Goal: Transaction & Acquisition: Obtain resource

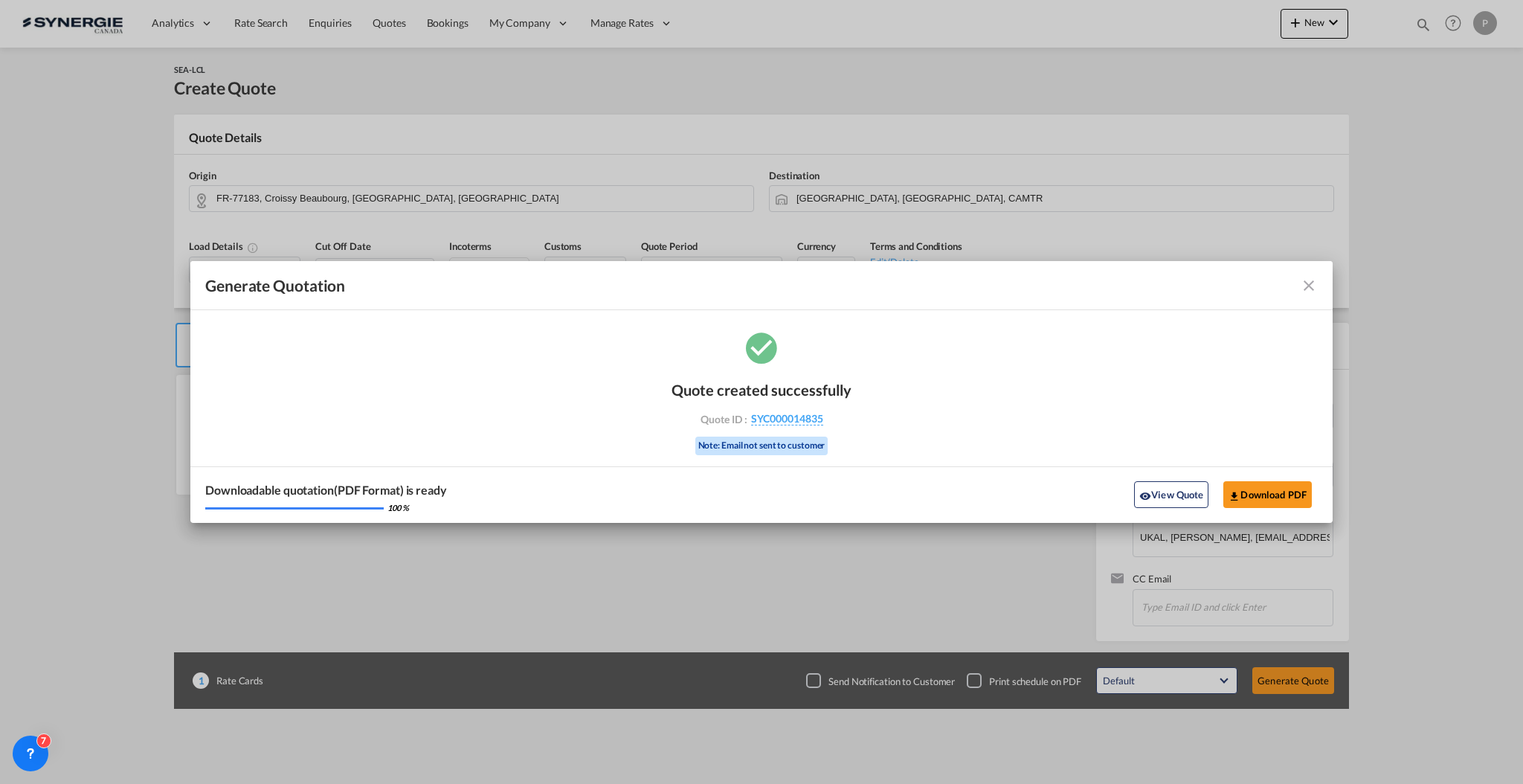
click at [1304, 294] on div "Generate Quotation" at bounding box center [761, 285] width 1112 height 19
click at [1309, 285] on md-icon "icon-close fg-AAA8AD cursor m-0" at bounding box center [1309, 285] width 18 height 18
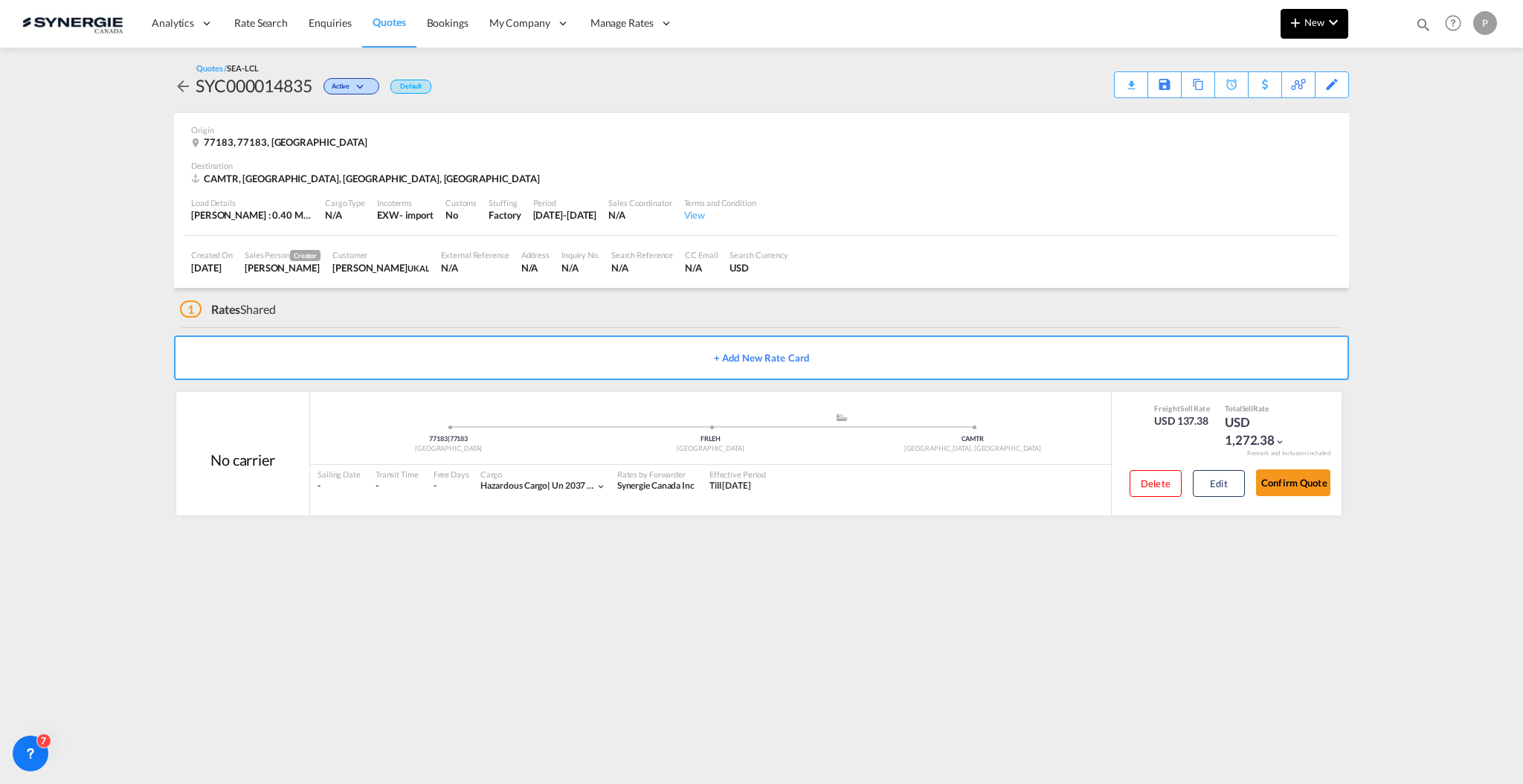
click at [1293, 33] on button "New" at bounding box center [1314, 24] width 68 height 30
click at [1269, 112] on span "Quote" at bounding box center [1274, 111] width 16 height 30
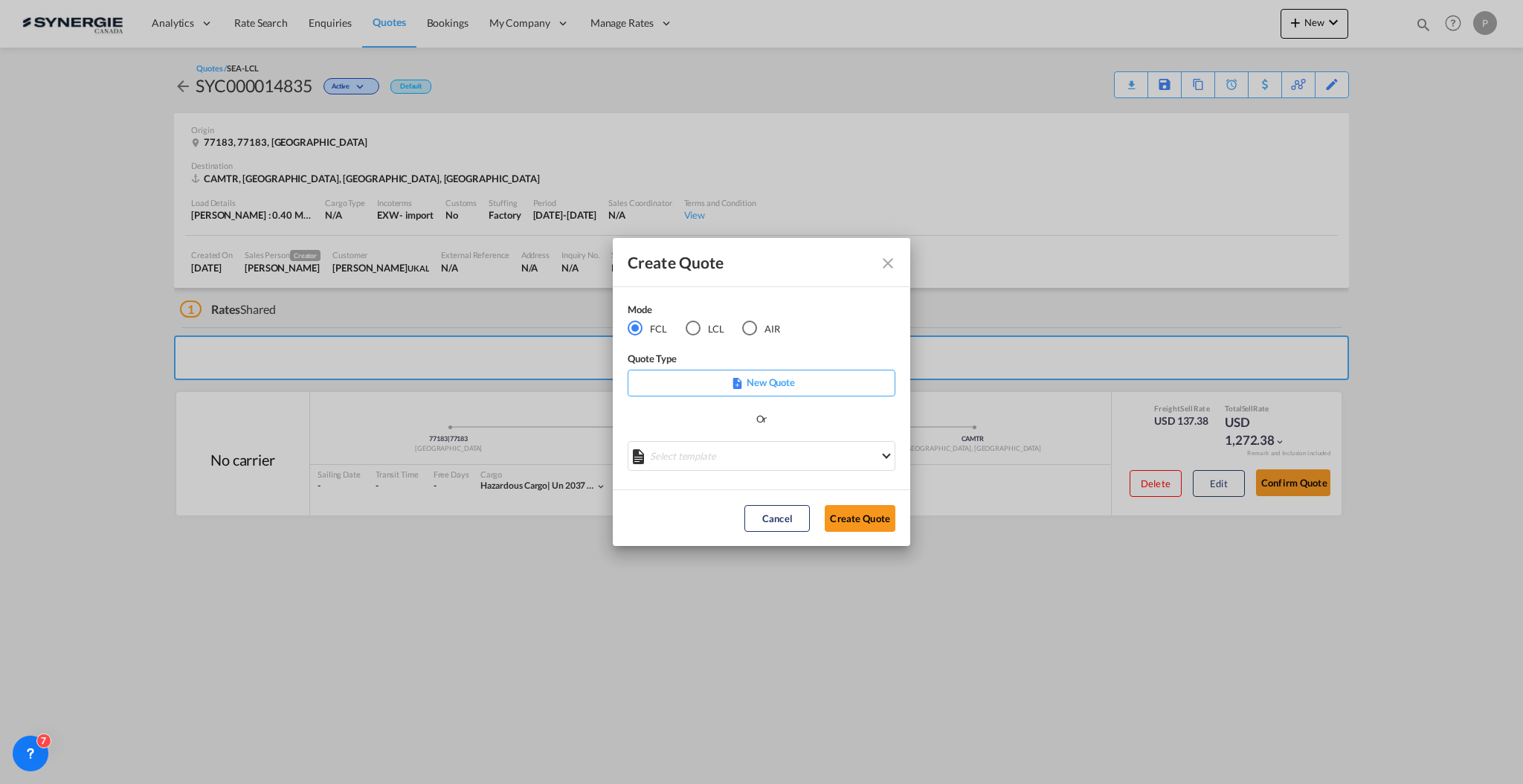
click at [717, 458] on md-select "Select template *NEW* FCL FREEHAND / DAP Pablo Gomez Saldarriaga | 10 Jul 2025 …" at bounding box center [761, 456] width 268 height 30
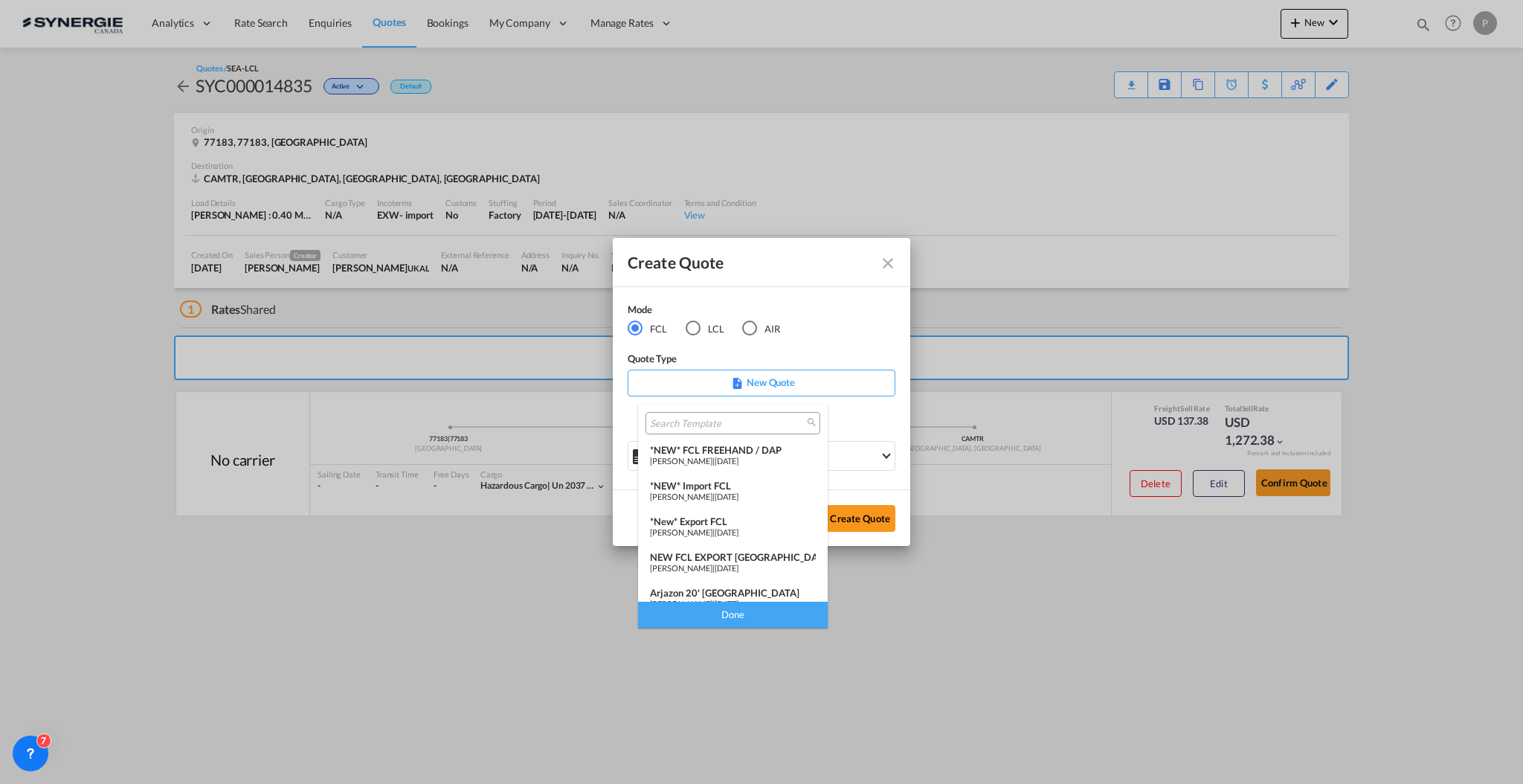
click at [738, 523] on div "*New* Export FCL" at bounding box center [732, 521] width 166 height 12
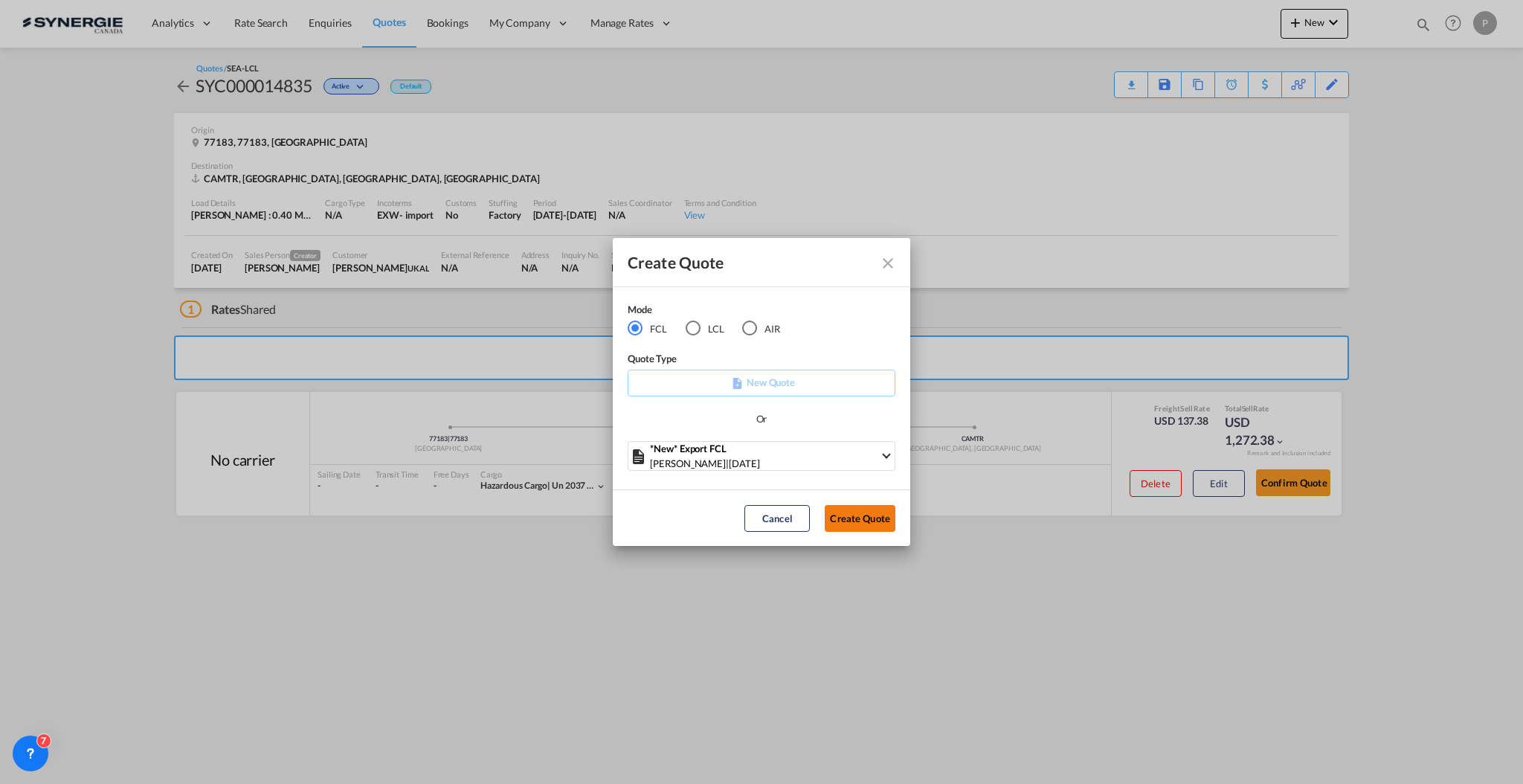
click at [857, 517] on button "Create Quote" at bounding box center [860, 518] width 71 height 26
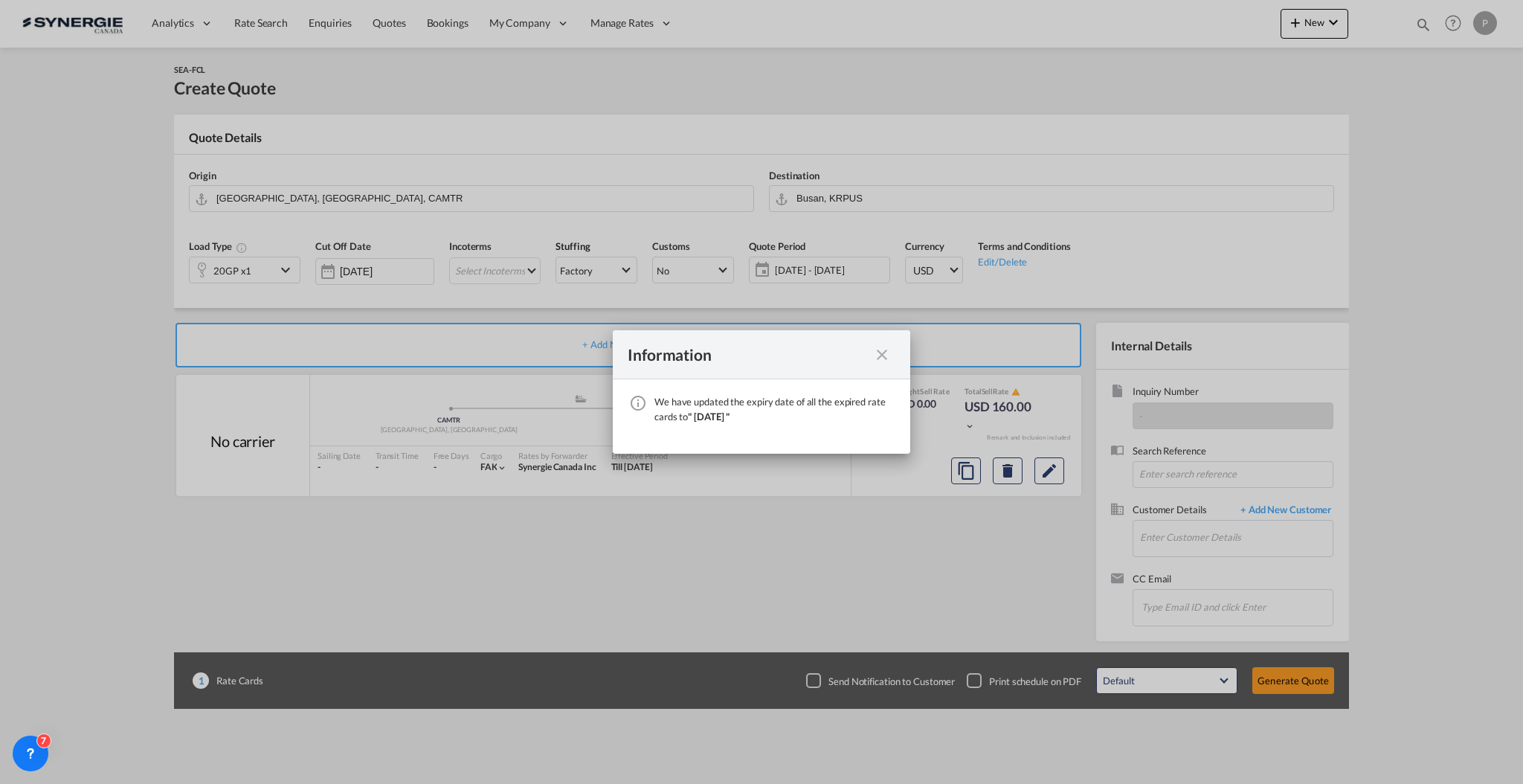
click at [877, 354] on md-icon "icon-close fg-AAA8AD cursor" at bounding box center [882, 354] width 18 height 18
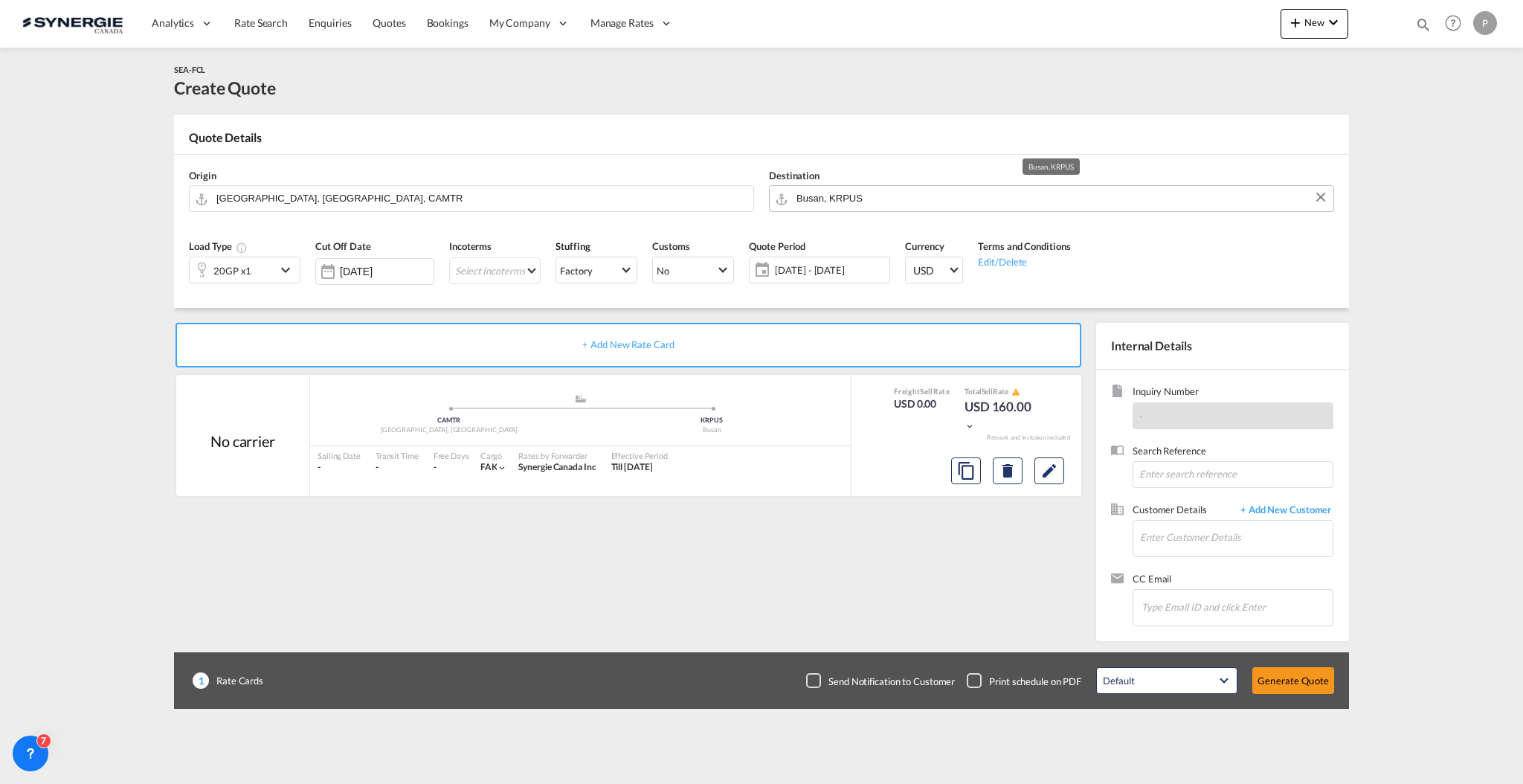
click at [850, 200] on input "Busan, KRPUS" at bounding box center [1061, 199] width 529 height 26
click at [847, 204] on input "Busan, KRPUS" at bounding box center [1061, 199] width 529 height 26
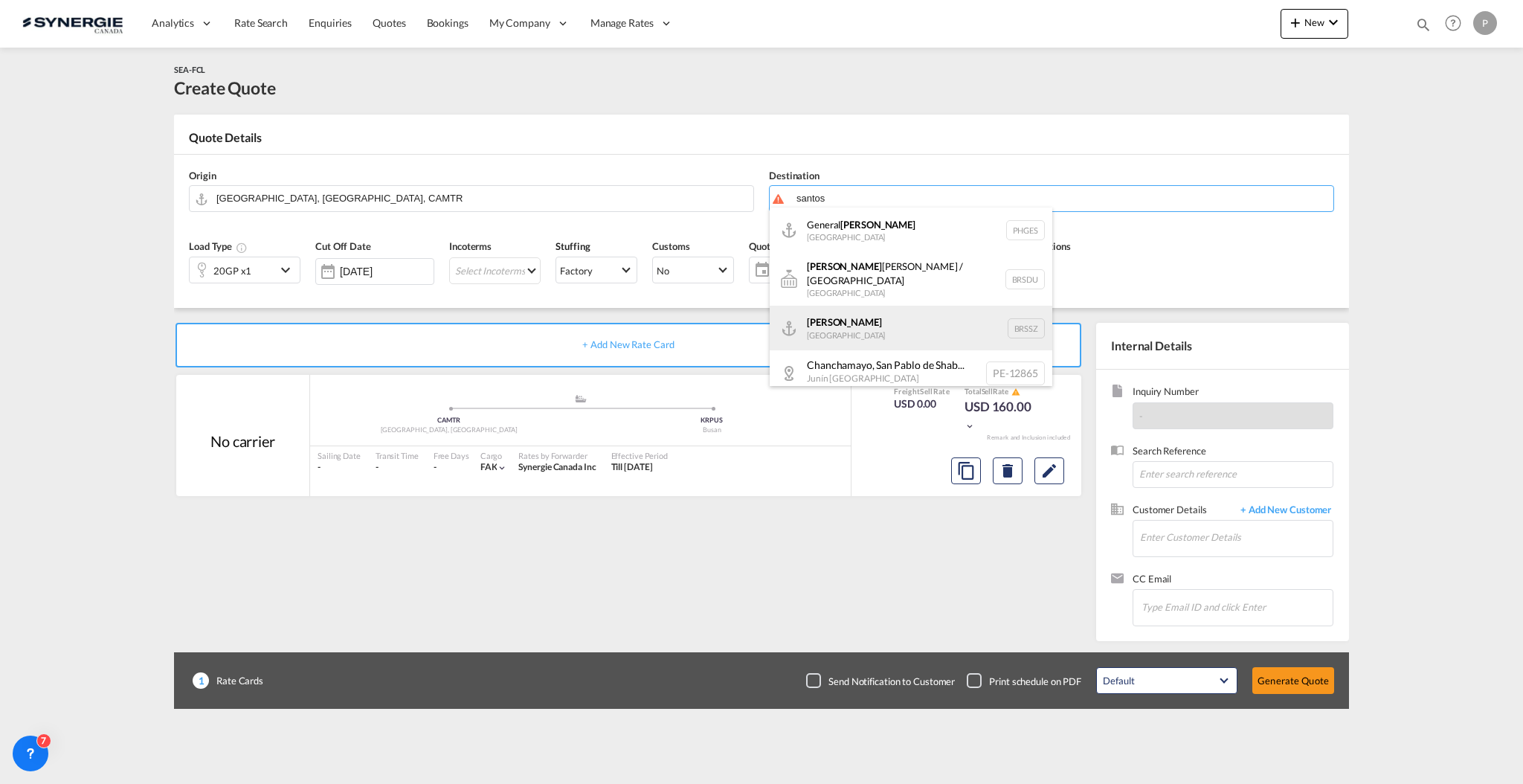
click at [875, 307] on div "Santos Brazil BRSSZ" at bounding box center [910, 328] width 283 height 45
type input "Santos, BRSSZ"
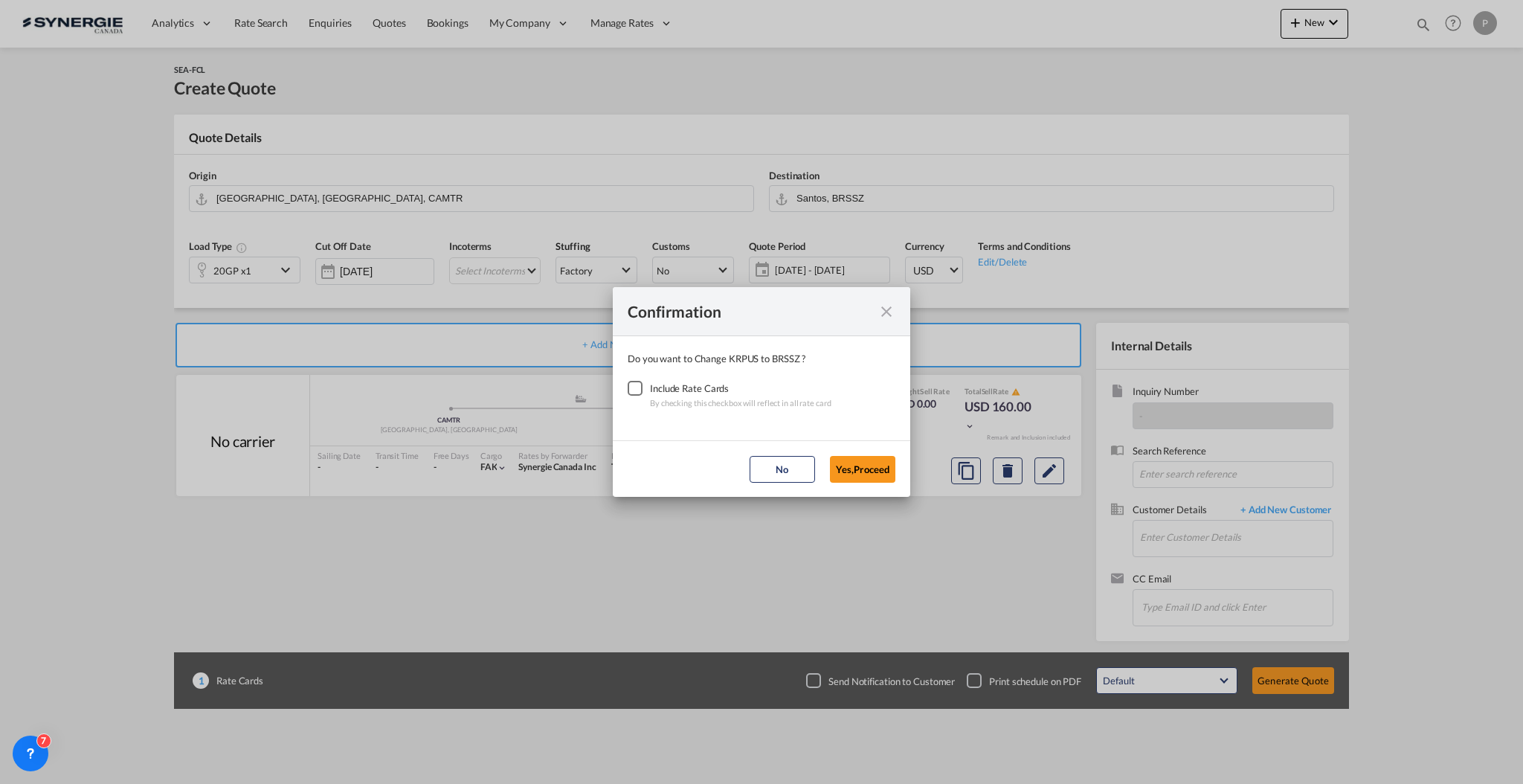
click at [640, 393] on div "Checkbox No Ink" at bounding box center [635, 388] width 15 height 15
click at [879, 466] on button "Yes,Proceed" at bounding box center [862, 469] width 65 height 26
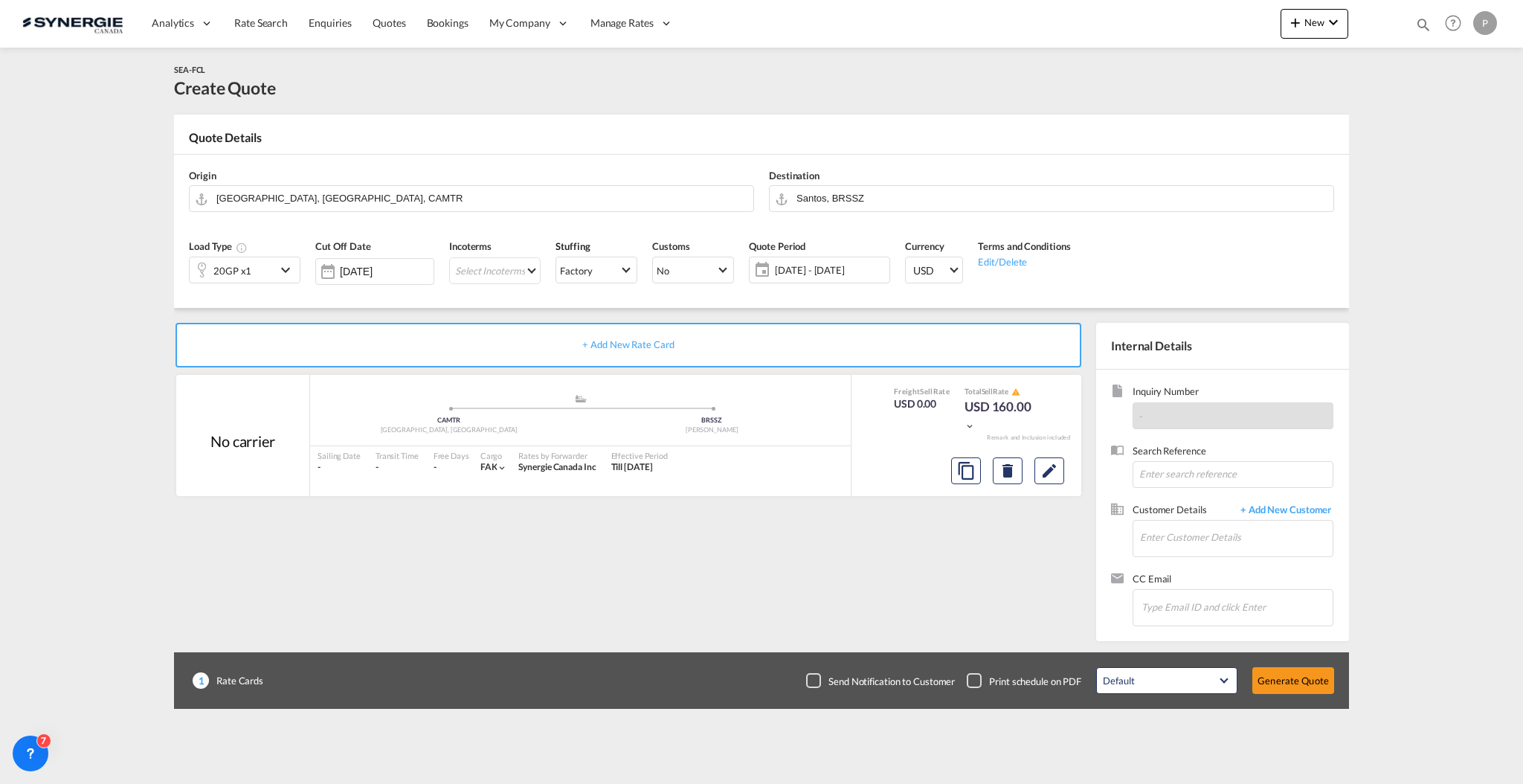
click at [815, 279] on span "17 Sep - 17 Oct 2025" at bounding box center [830, 270] width 118 height 21
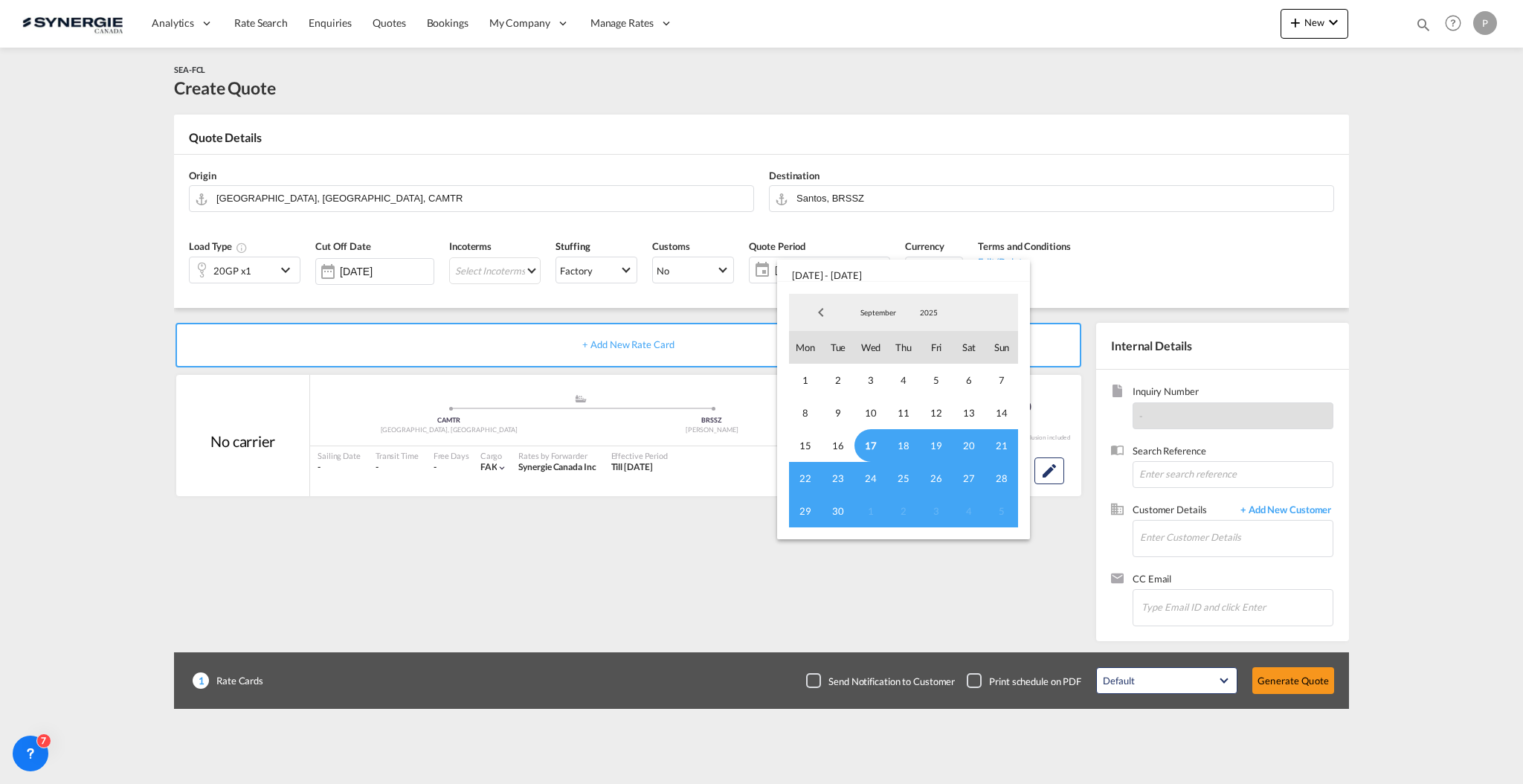
click at [871, 434] on span "17" at bounding box center [871, 445] width 33 height 33
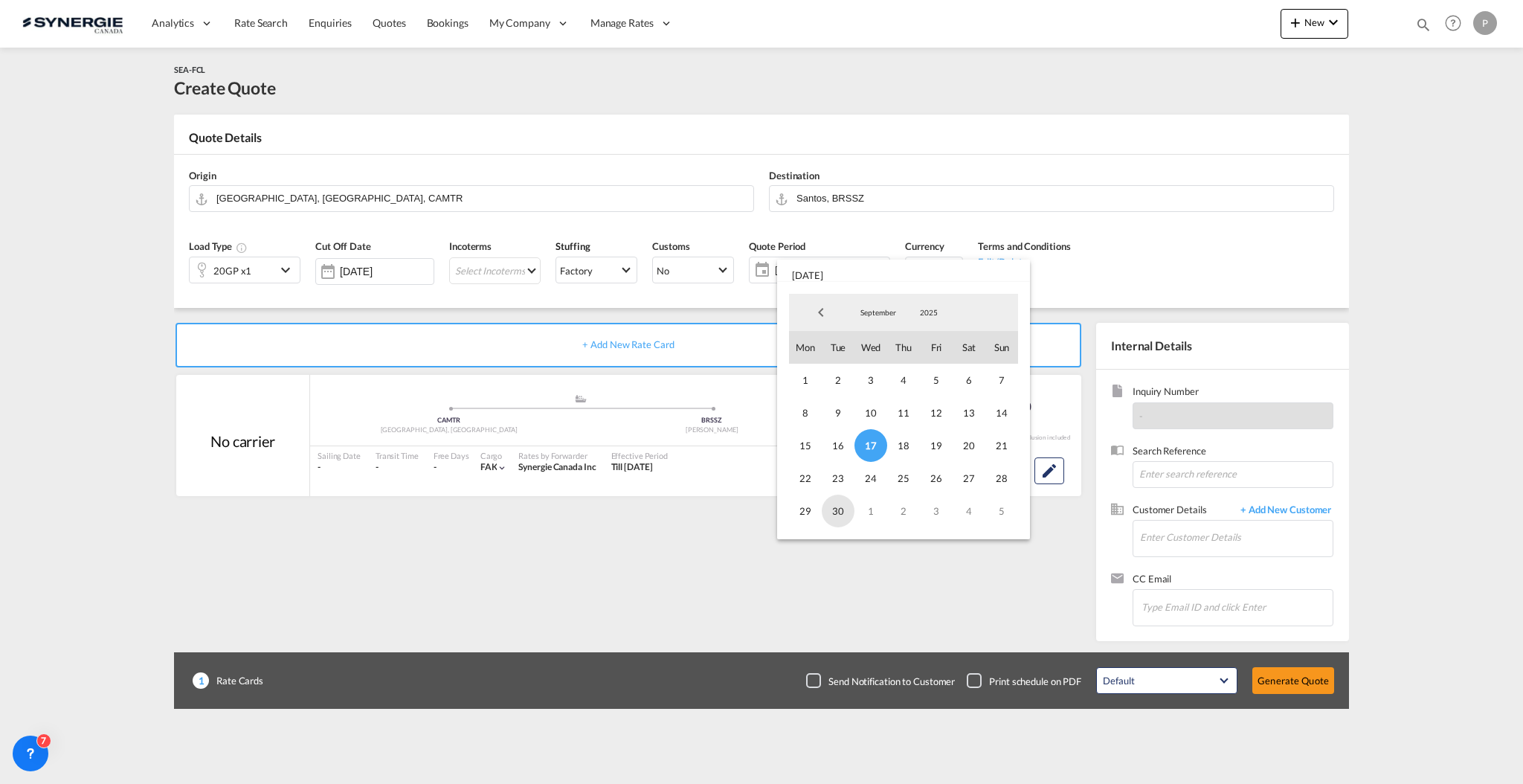
click at [834, 509] on span "30" at bounding box center [839, 511] width 33 height 33
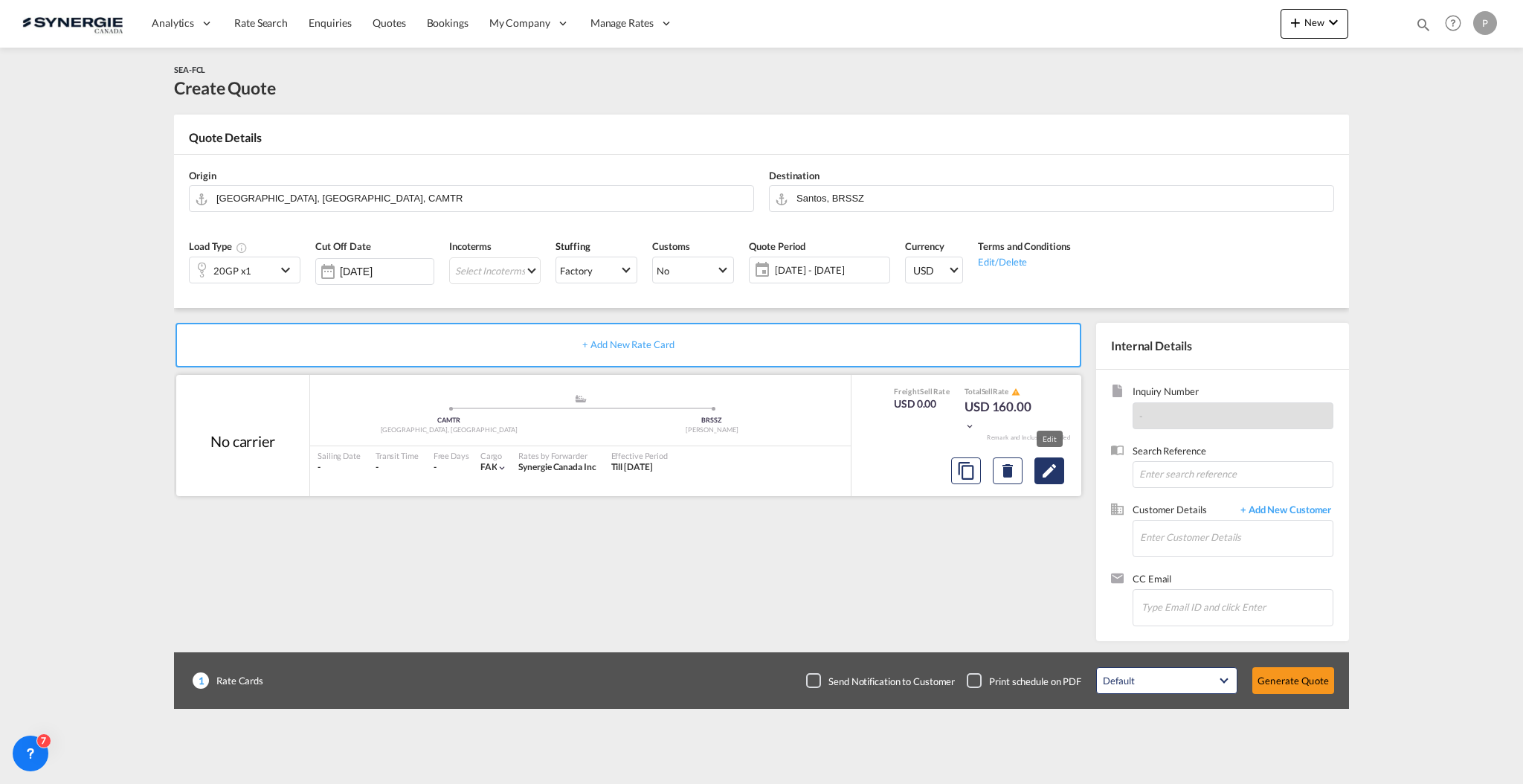
click at [1062, 469] on button "Edit" at bounding box center [1049, 471] width 30 height 26
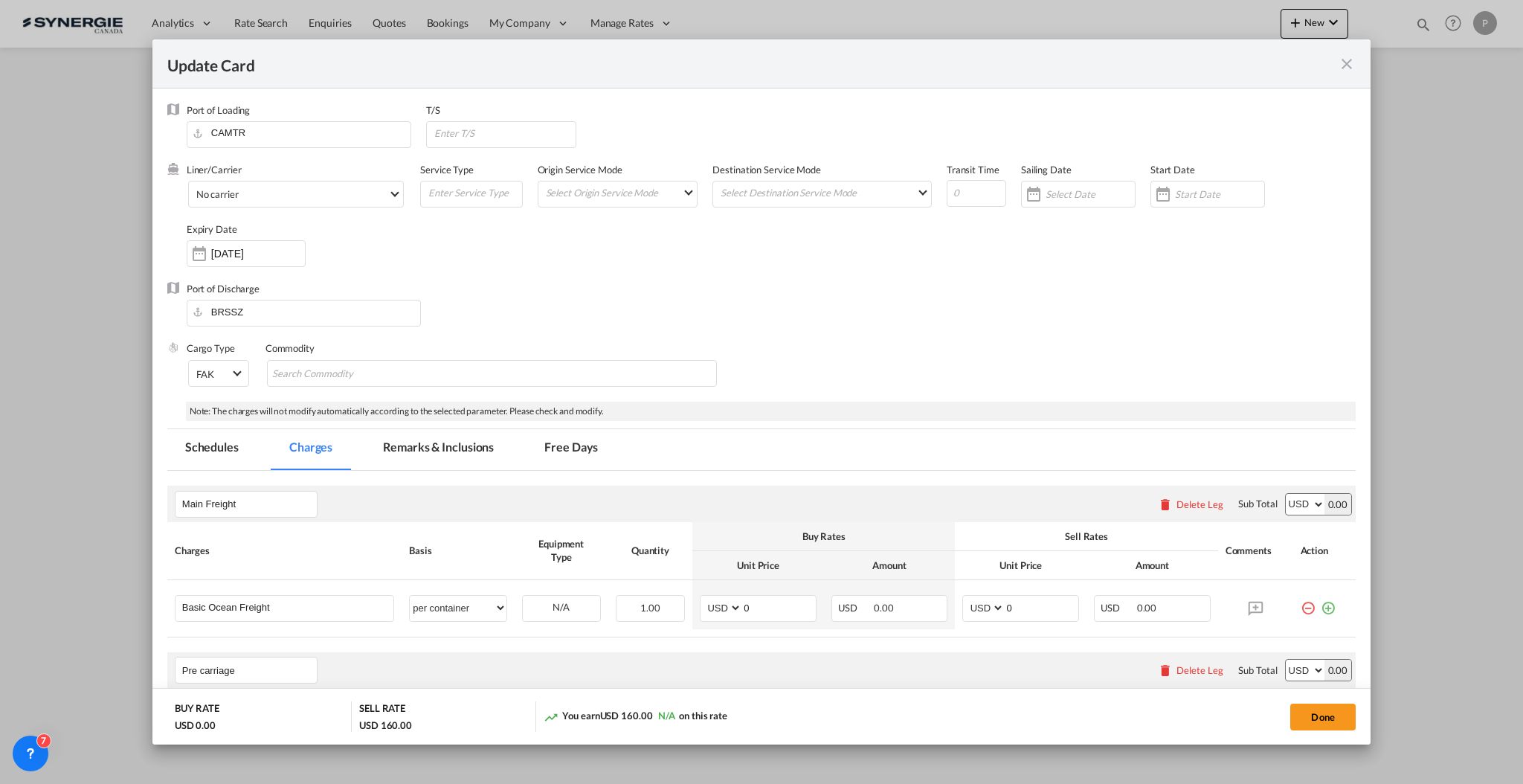
select select "per container"
select select "per B/L"
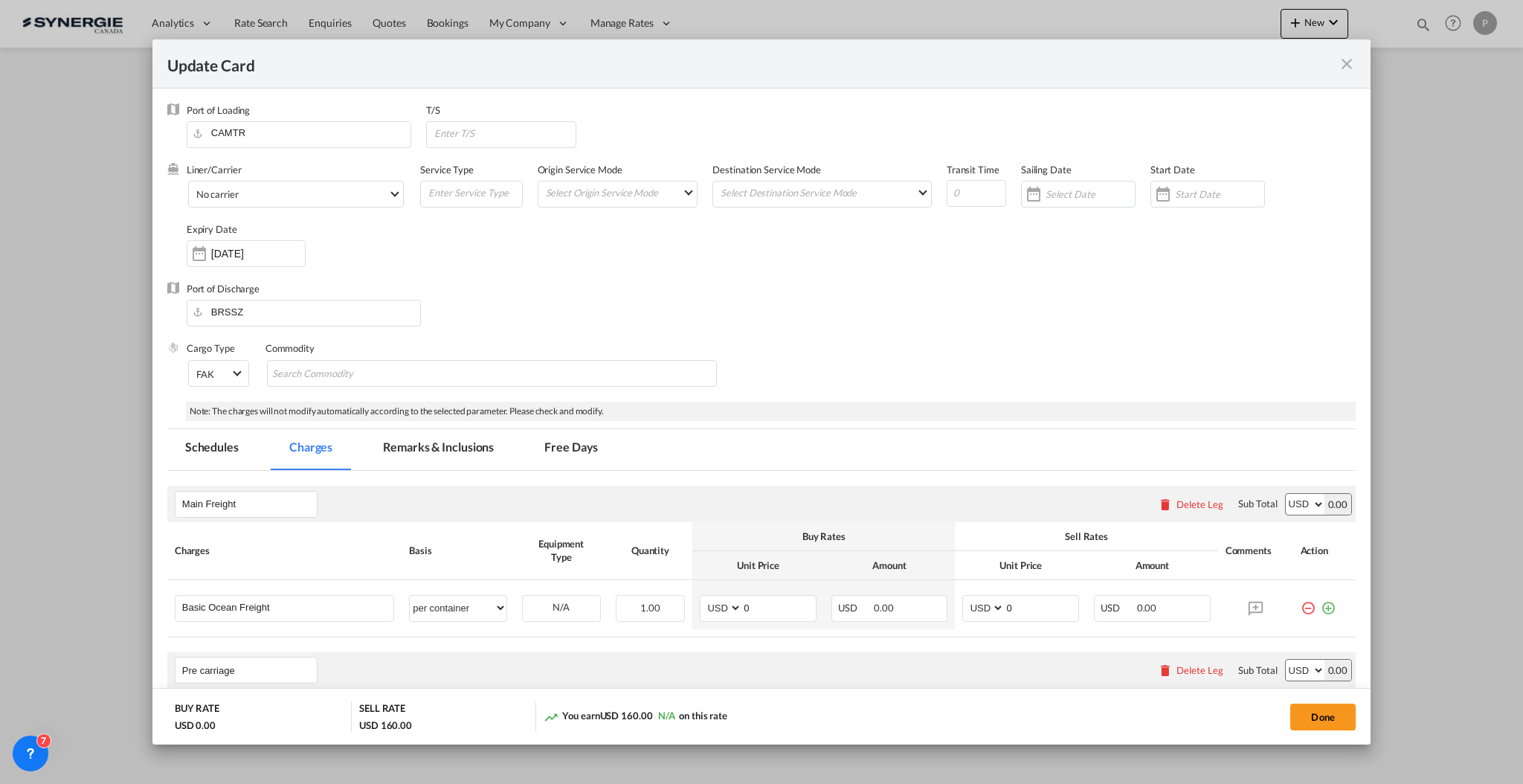
select select "per B/L"
select select "per shipment"
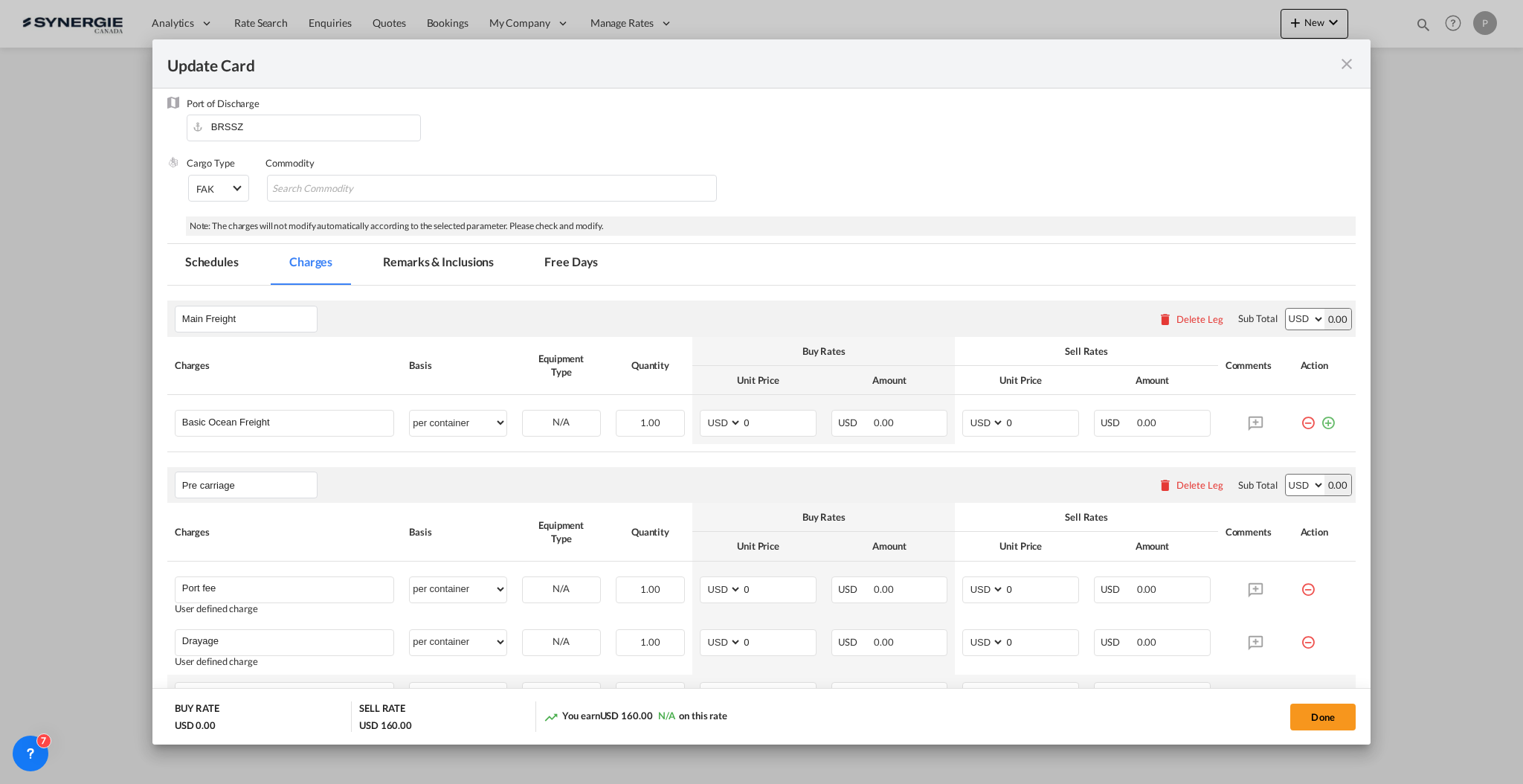
scroll to position [298, 0]
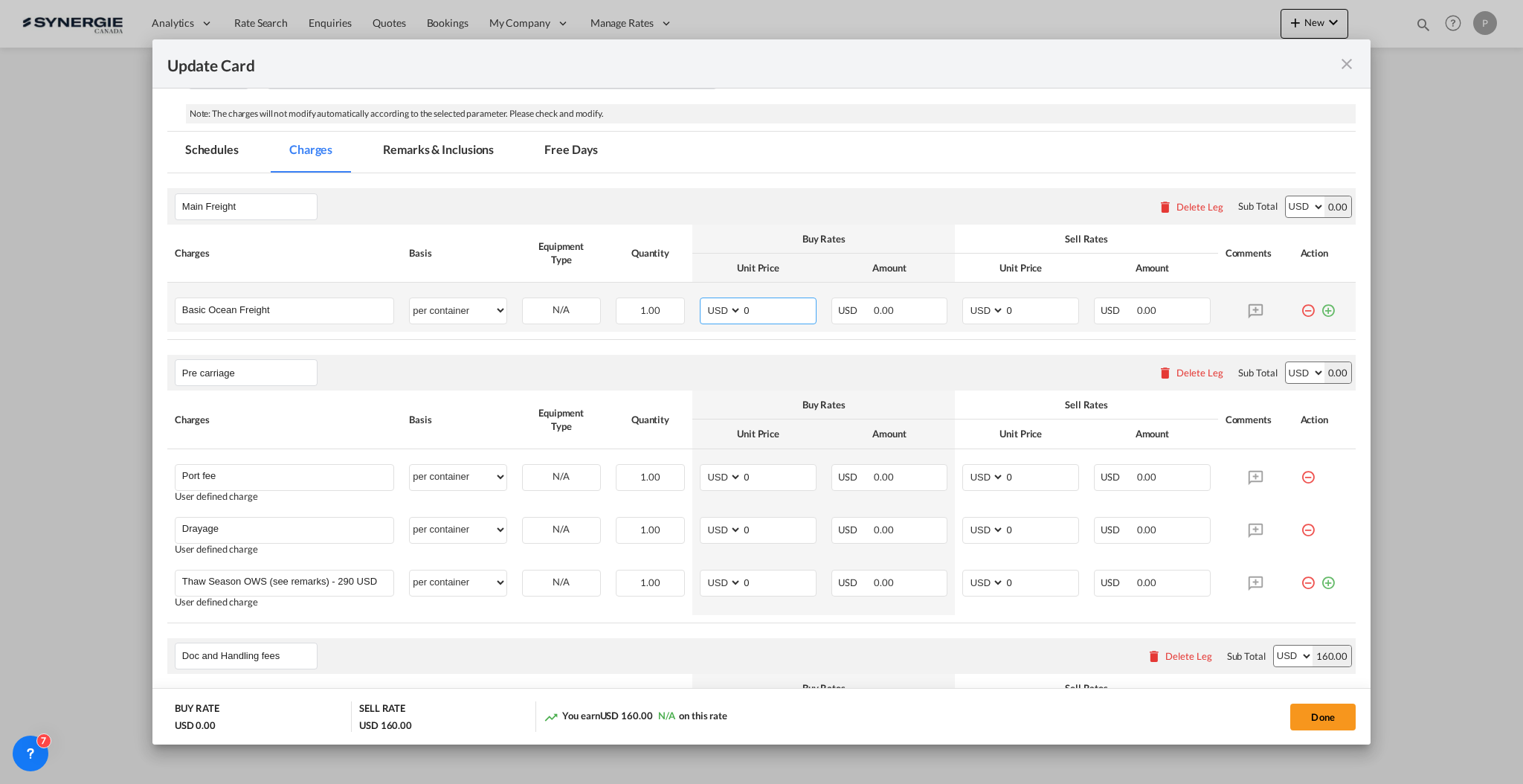
click at [788, 309] on input "0" at bounding box center [778, 309] width 73 height 22
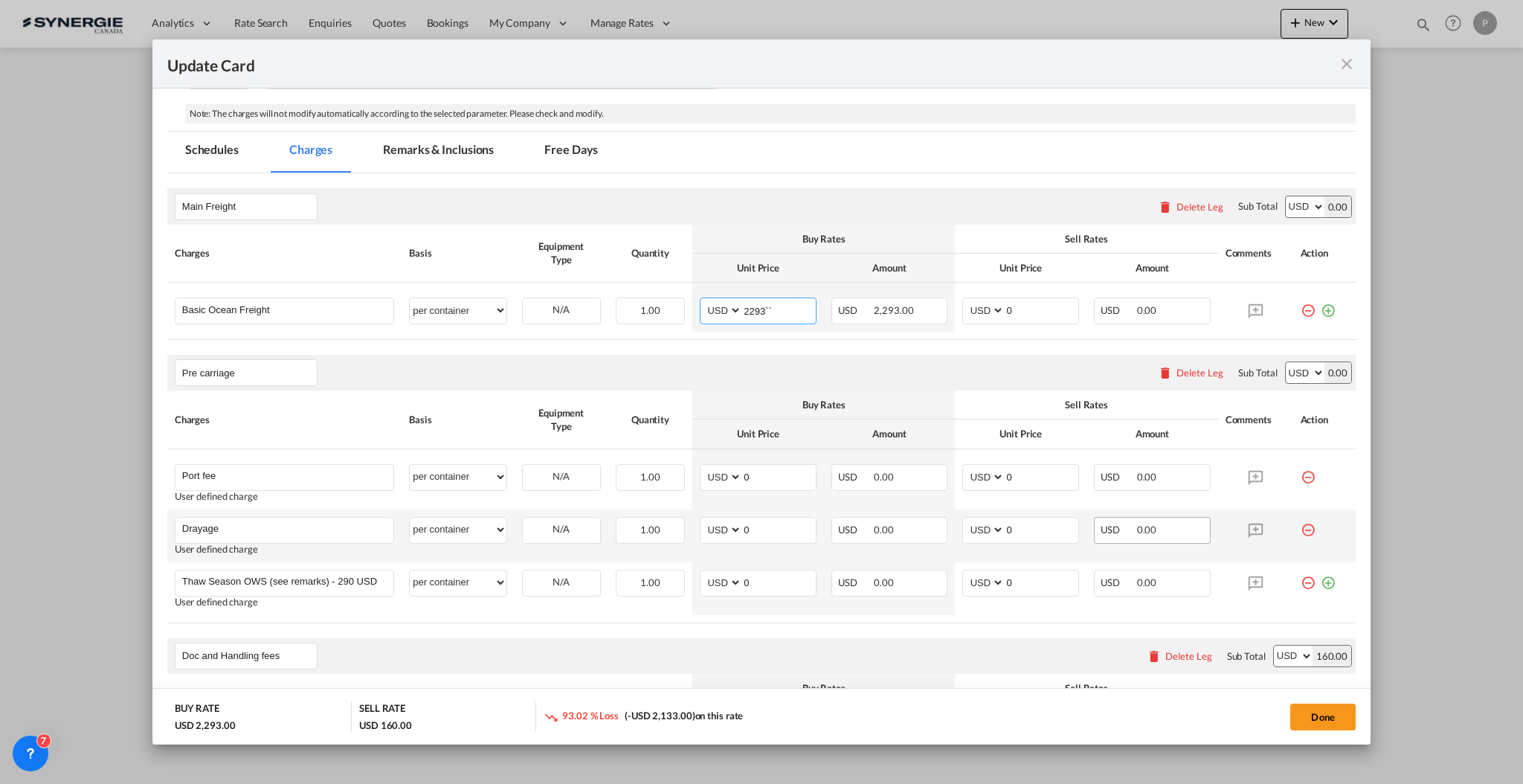
type input "2293``"
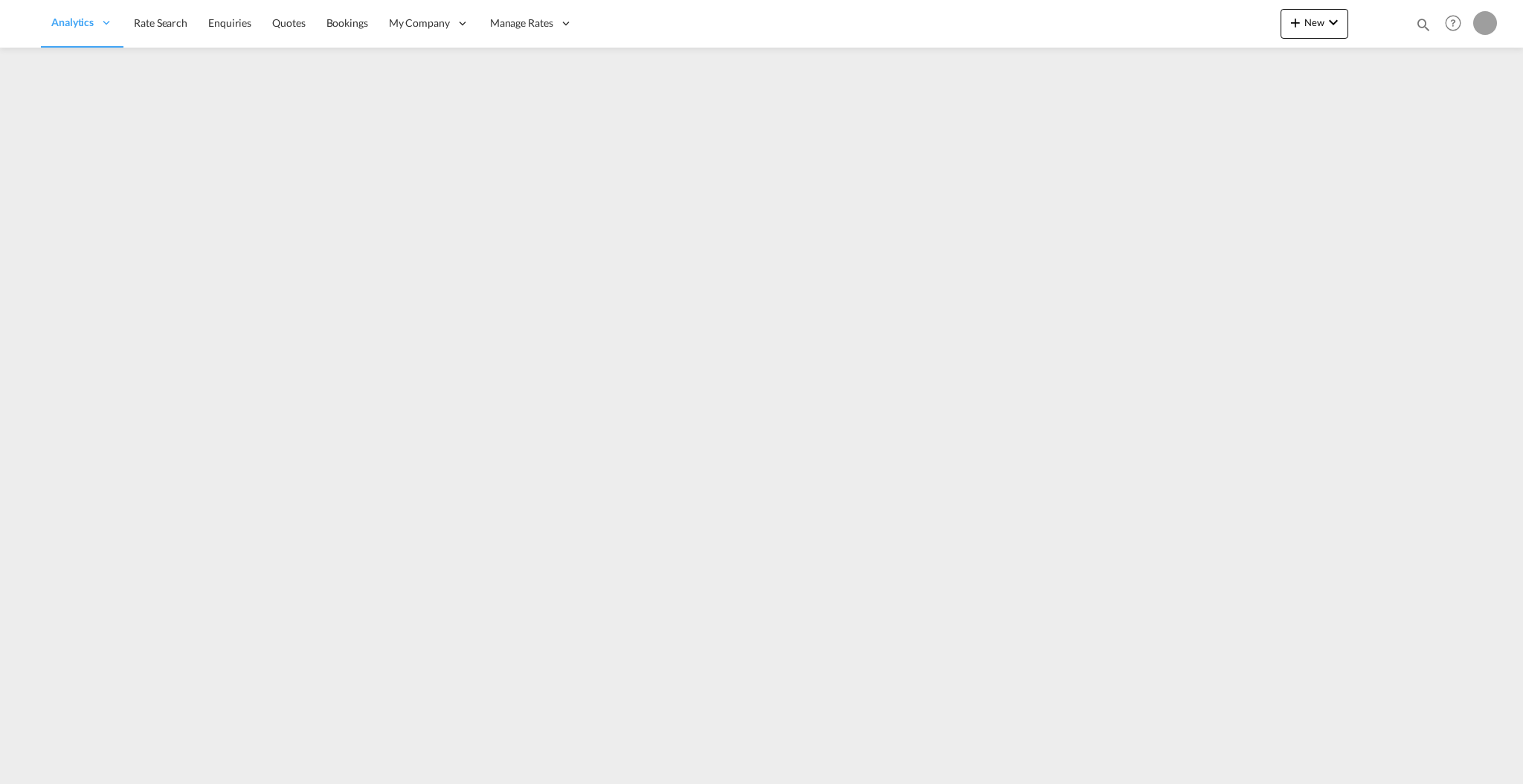
click at [1419, 20] on md-icon "icon-magnify" at bounding box center [1423, 25] width 16 height 16
click at [1179, 26] on select "Bookings Quotes Enquiries" at bounding box center [1187, 25] width 71 height 26
select select "Quotes"
click at [1151, 12] on select "Bookings Quotes Enquiries" at bounding box center [1187, 25] width 71 height 26
click at [1267, 22] on input at bounding box center [1311, 25] width 186 height 26
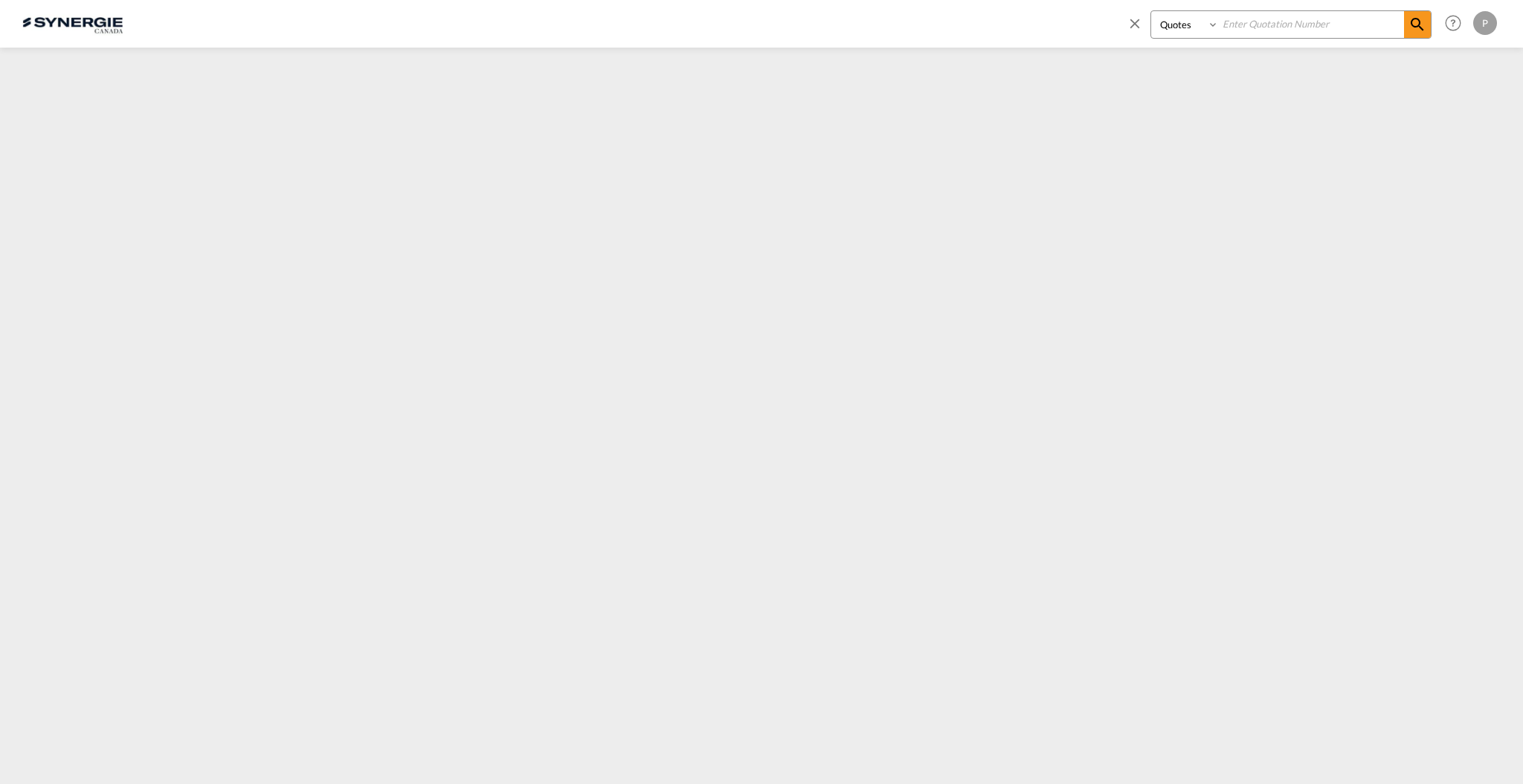
paste input "SYC000013937"
type input "SYC000013937"
click at [1413, 26] on md-icon "icon-magnify" at bounding box center [1417, 25] width 18 height 18
